Goal: Task Accomplishment & Management: Manage account settings

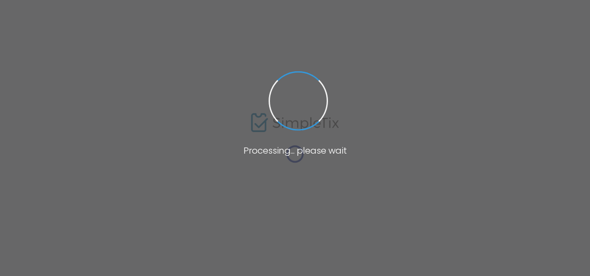
type input "[GEOGRAPHIC_DATA]"
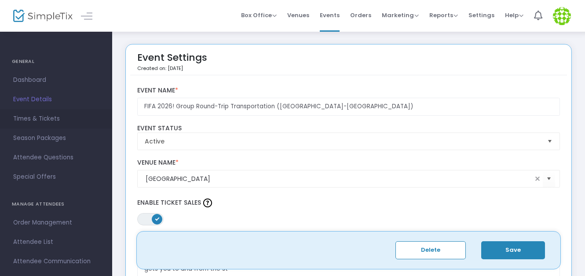
click at [54, 113] on span "Times & Tickets" at bounding box center [56, 118] width 86 height 11
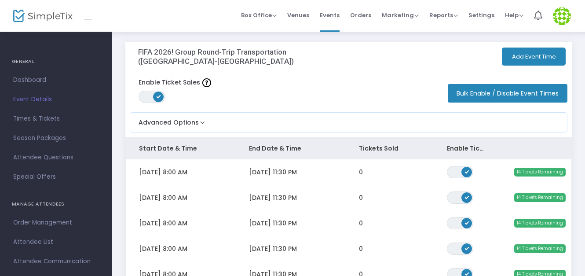
scroll to position [2, 0]
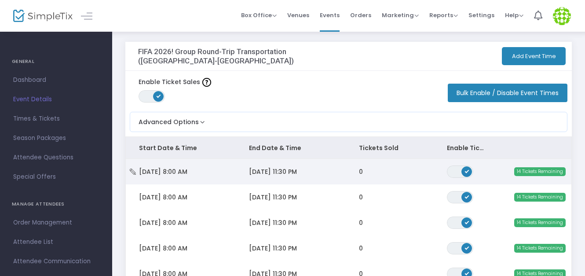
click at [187, 173] on span "[DATE] 8:00 AM" at bounding box center [163, 171] width 48 height 9
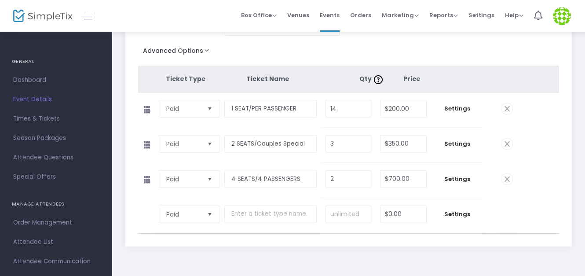
scroll to position [95, 0]
click at [456, 144] on span "Settings" at bounding box center [457, 143] width 44 height 9
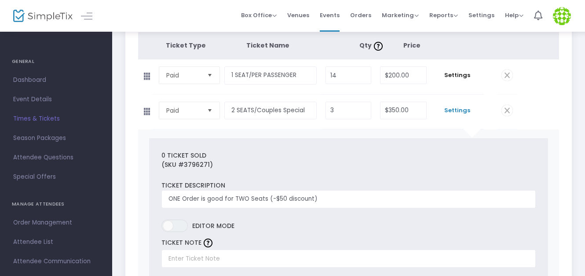
scroll to position [128, 0]
click at [454, 114] on span "Settings" at bounding box center [457, 110] width 44 height 9
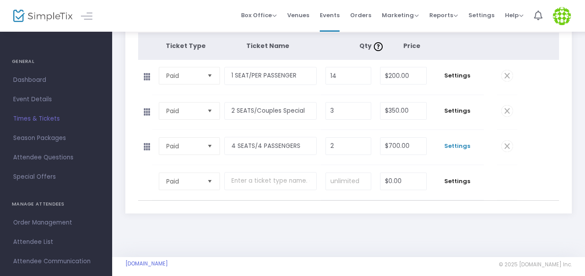
click at [459, 148] on span "Settings" at bounding box center [457, 146] width 44 height 9
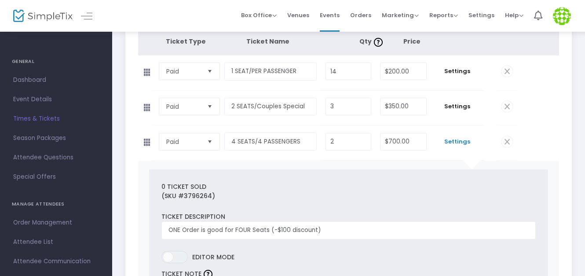
scroll to position [129, 0]
